Goal: Obtain resource: Obtain resource

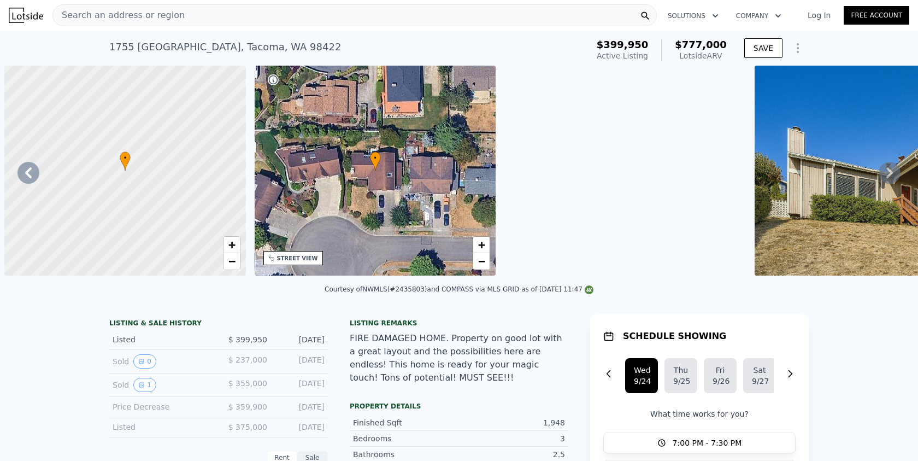
scroll to position [0, 750]
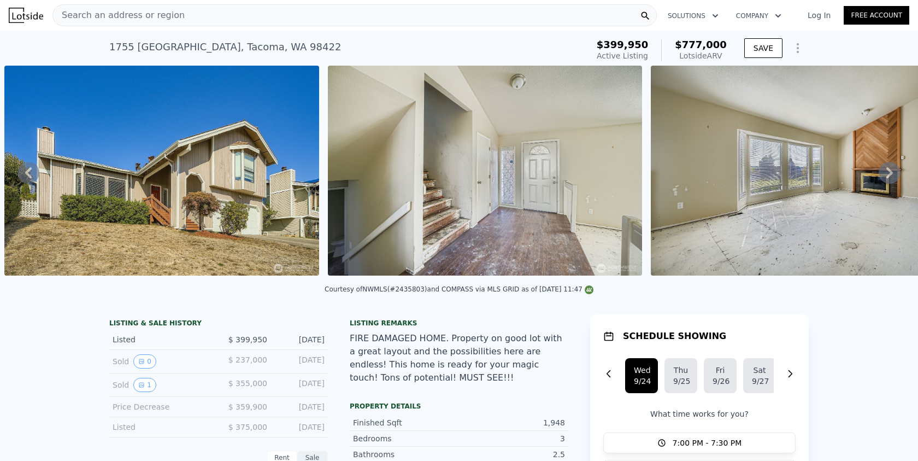
click at [120, 47] on div "1755 57th St NE , Tacoma , WA 98422" at bounding box center [225, 46] width 232 height 15
drag, startPoint x: 120, startPoint y: 47, endPoint x: 272, endPoint y: 47, distance: 152.4
click at [272, 47] on div "1755 57th St NE , Tacoma , WA 98422" at bounding box center [225, 46] width 232 height 15
copy div "1755 57th St NE , Tacoma , WA 98422 Active at $399,950 (~ARV $777k )"
